Goal: Task Accomplishment & Management: Complete application form

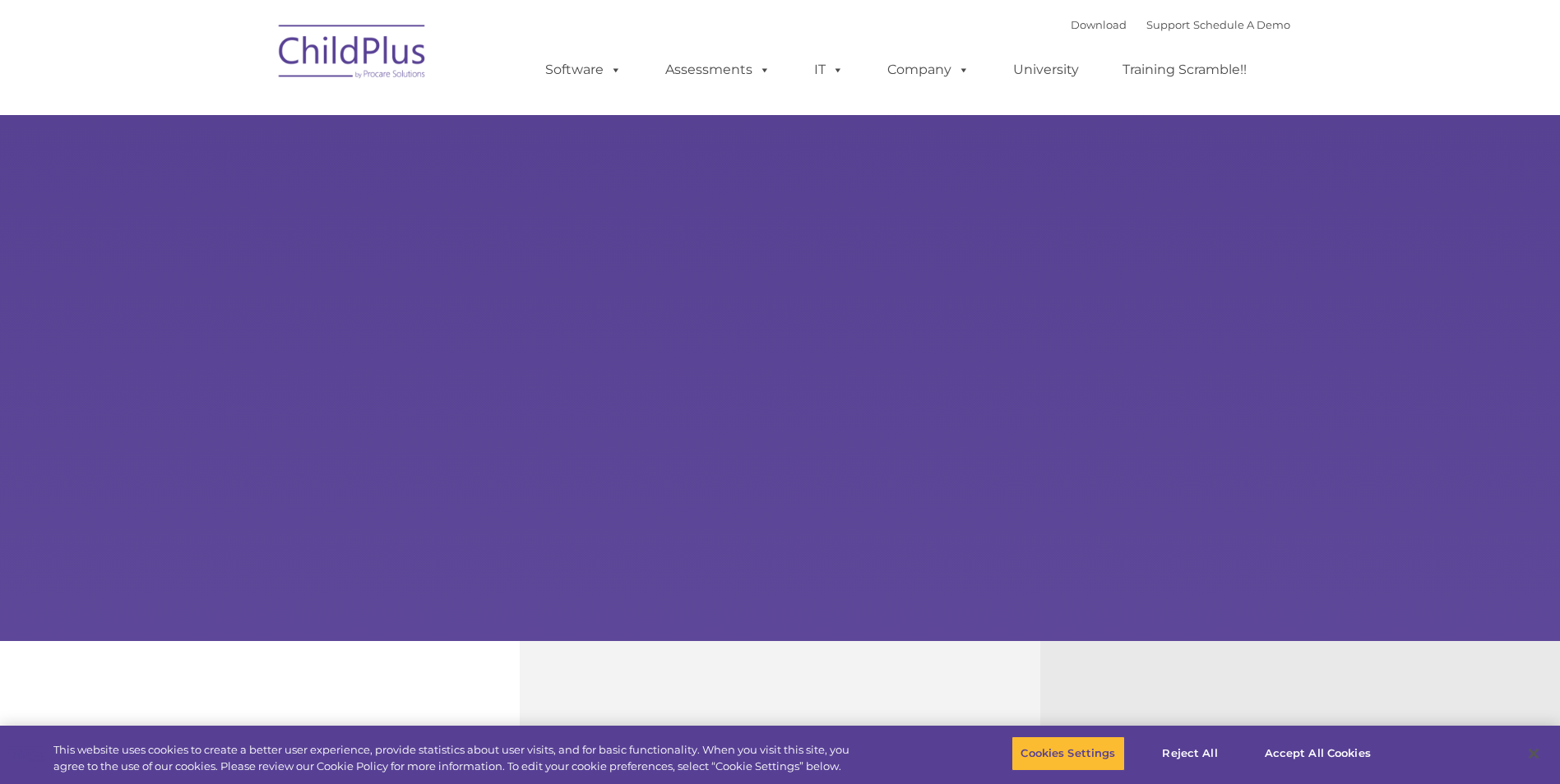
select select "MEDIUM"
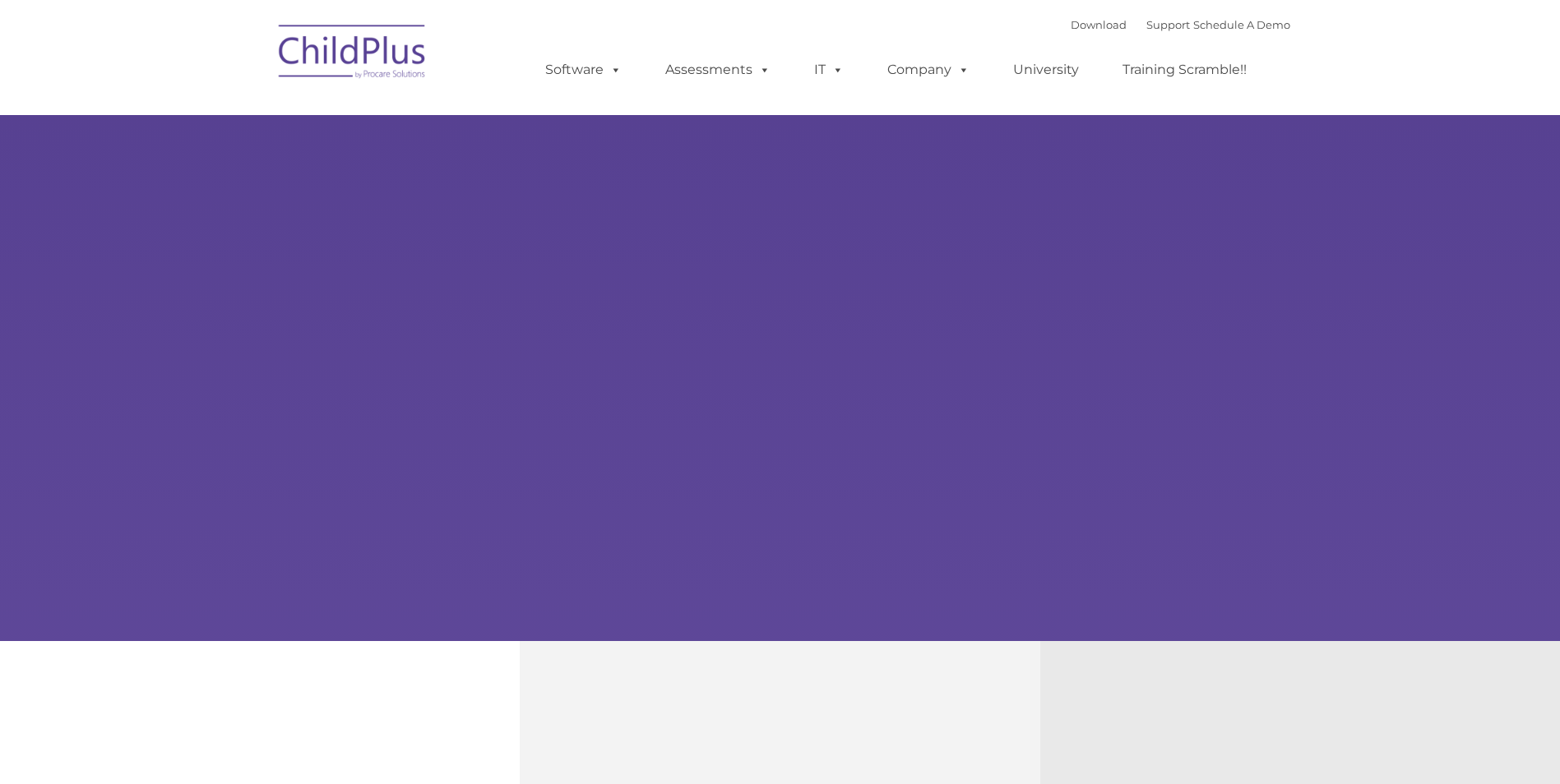
type input ""
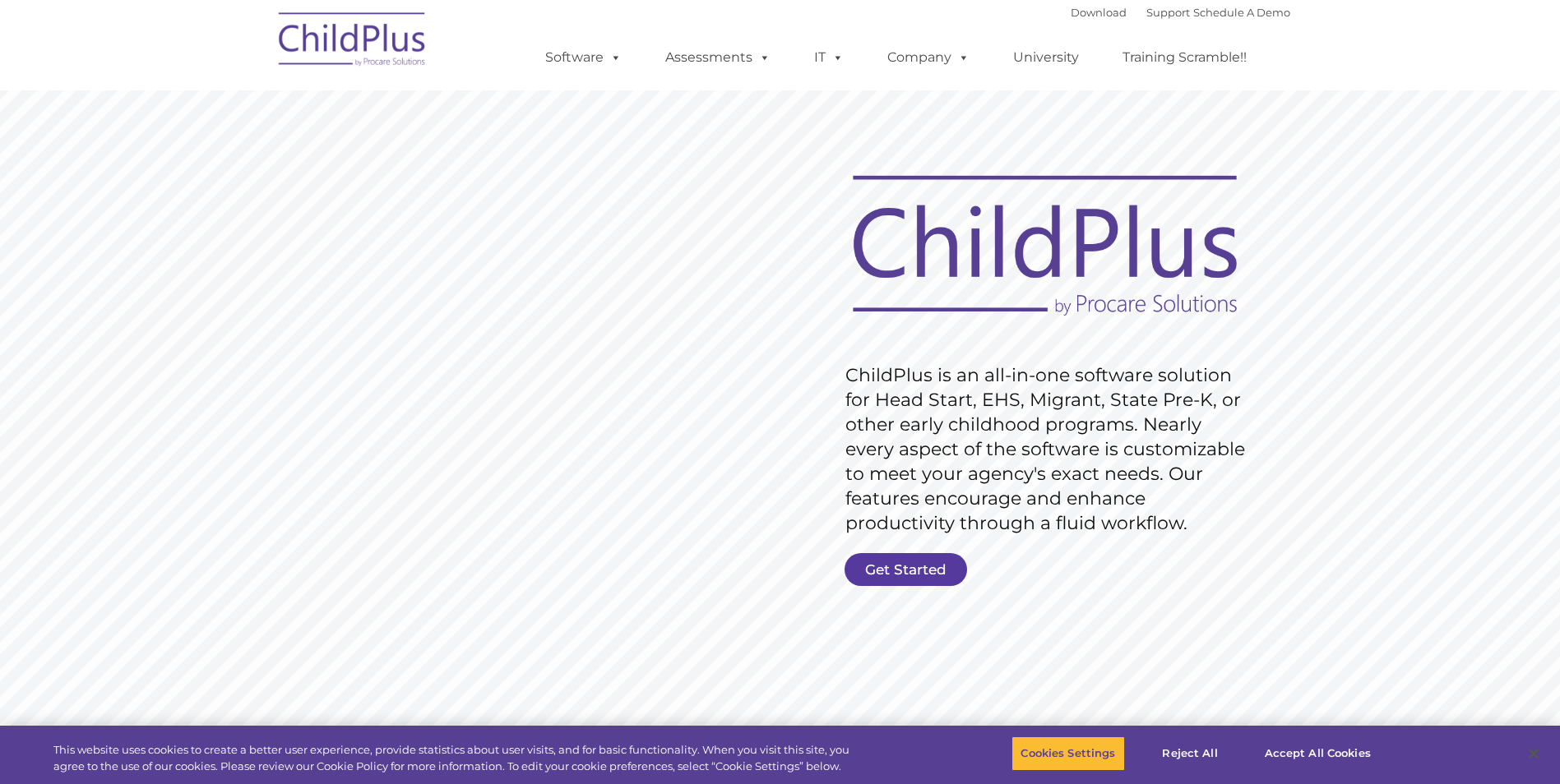
click at [958, 559] on link "Get Started" at bounding box center [905, 570] width 123 height 33
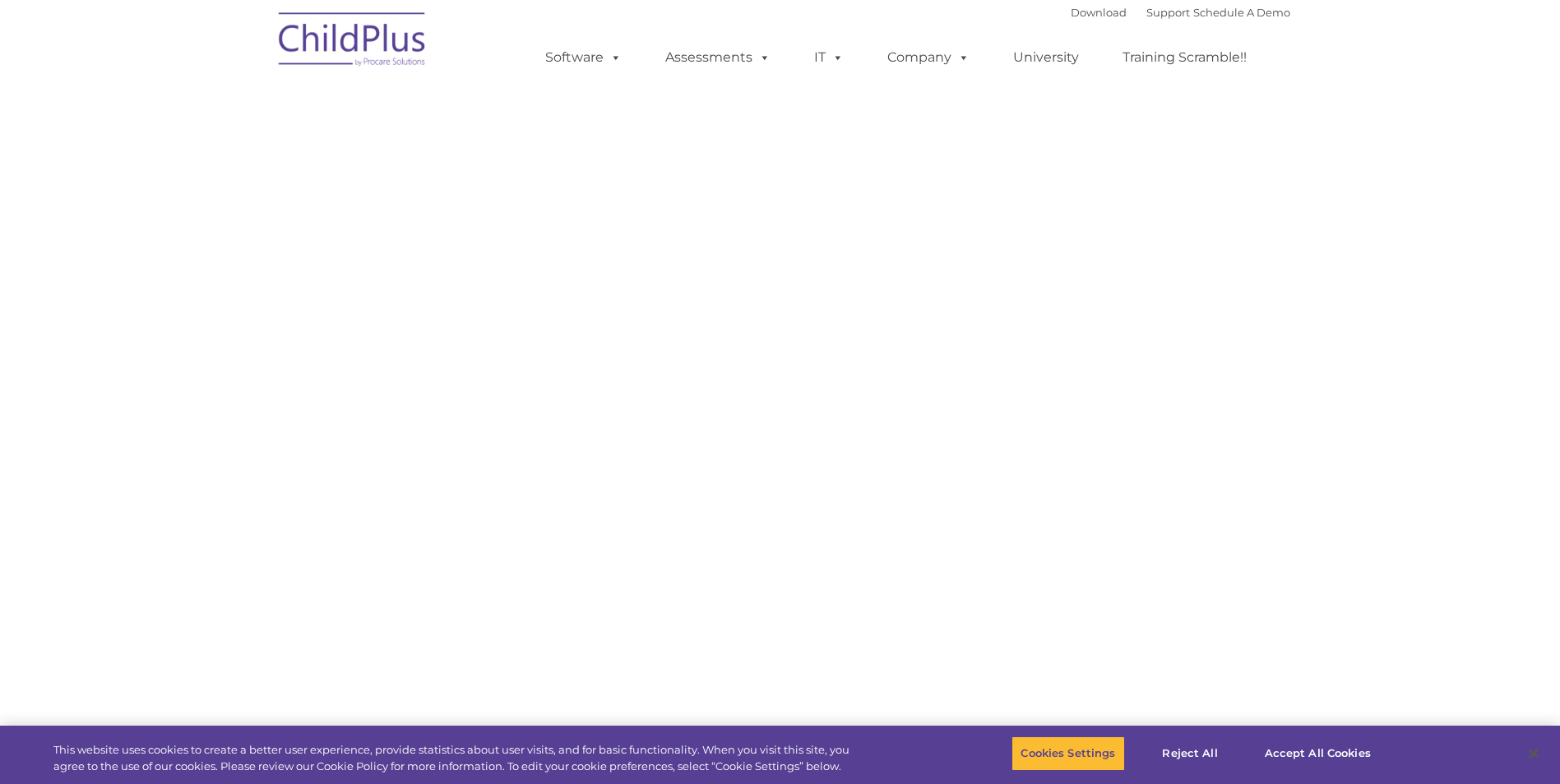
select select "MEDIUM"
